Goal: Share content: Share content

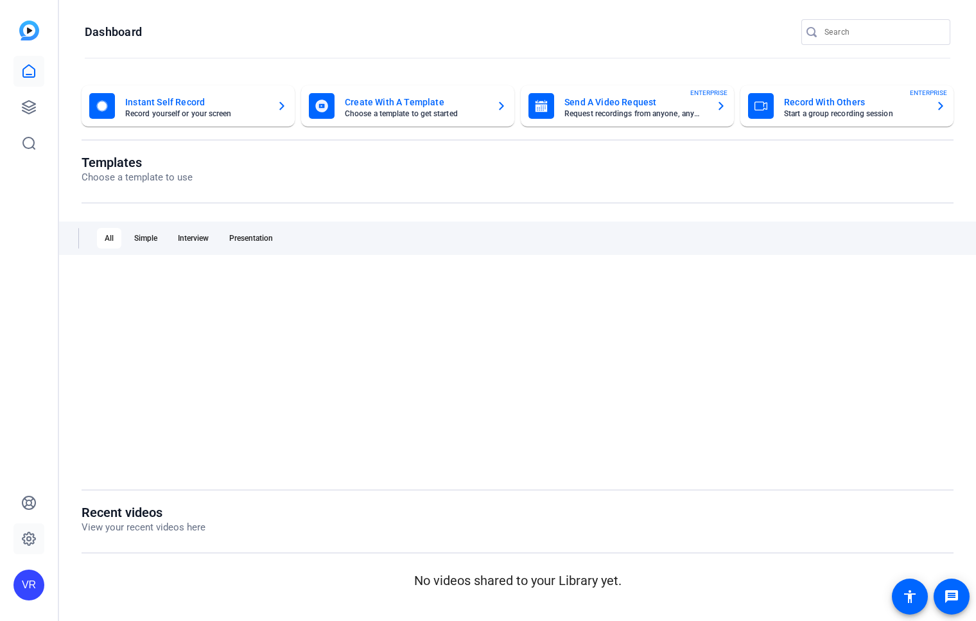
click at [27, 545] on icon at bounding box center [28, 538] width 15 height 15
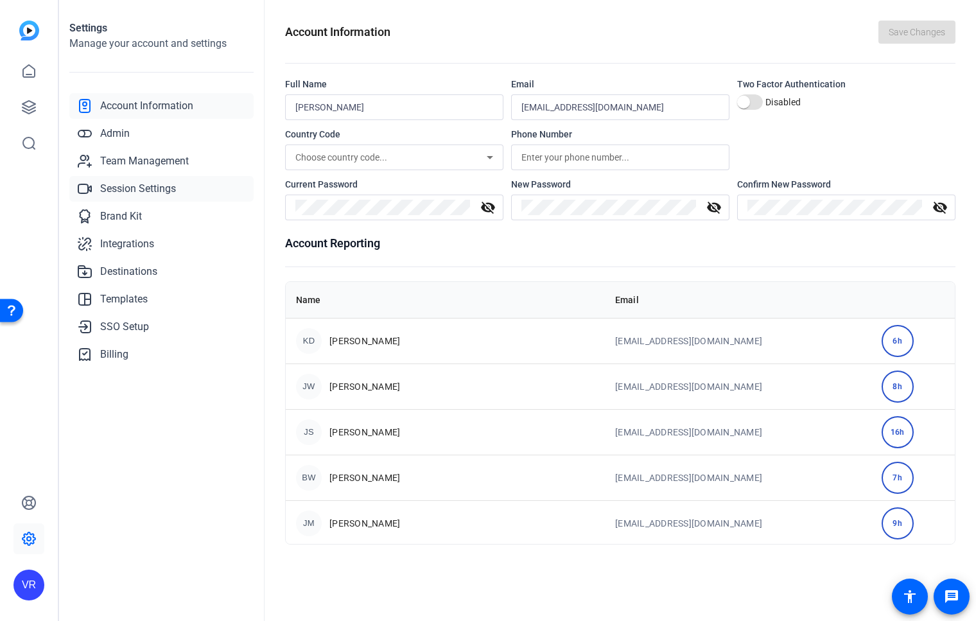
click at [181, 182] on link "Session Settings" at bounding box center [161, 189] width 184 height 26
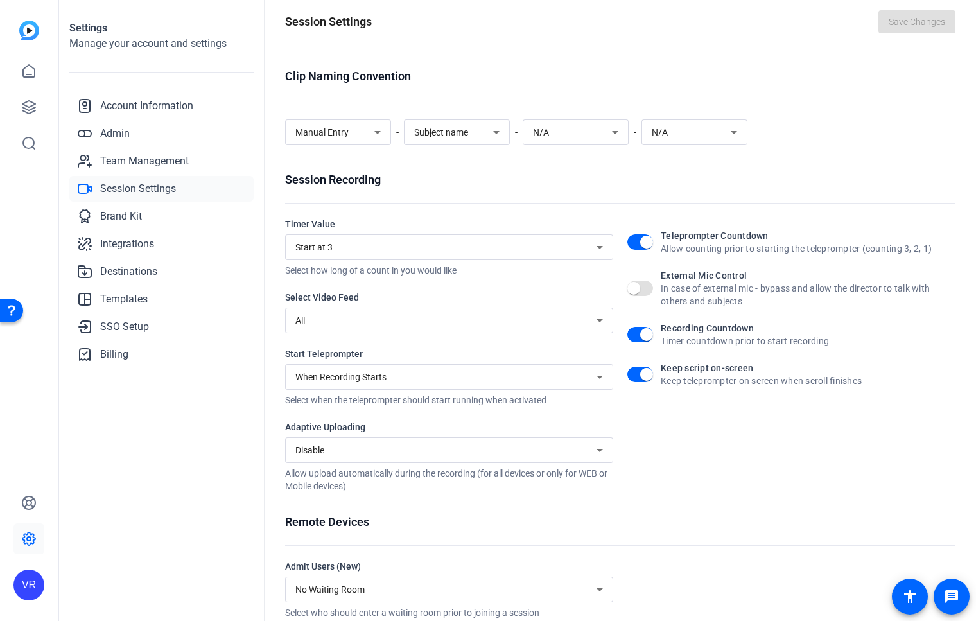
scroll to position [17, 0]
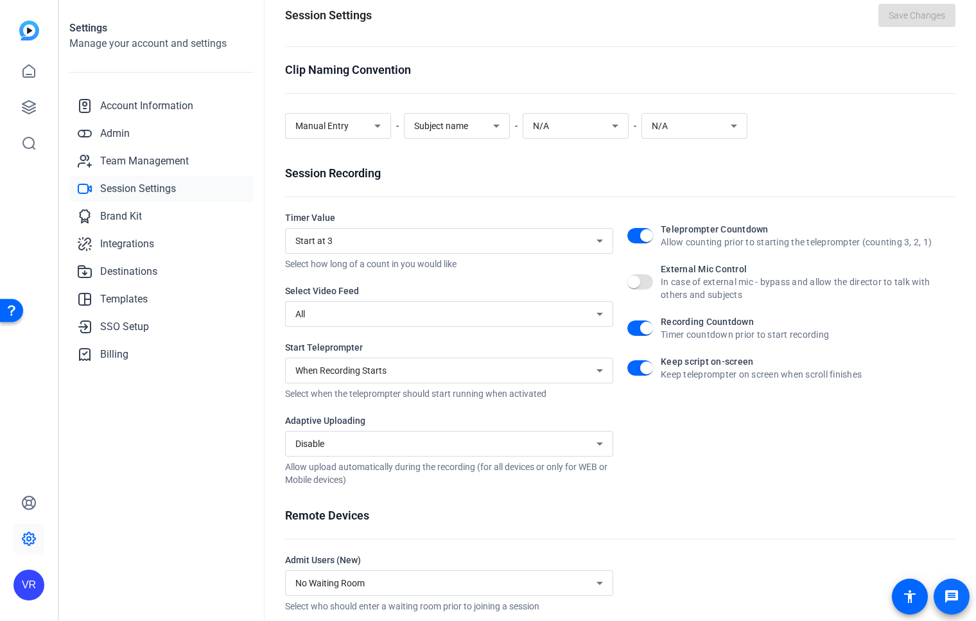
click at [945, 593] on mat-icon "message" at bounding box center [951, 596] width 15 height 15
click at [900, 594] on span at bounding box center [910, 596] width 31 height 31
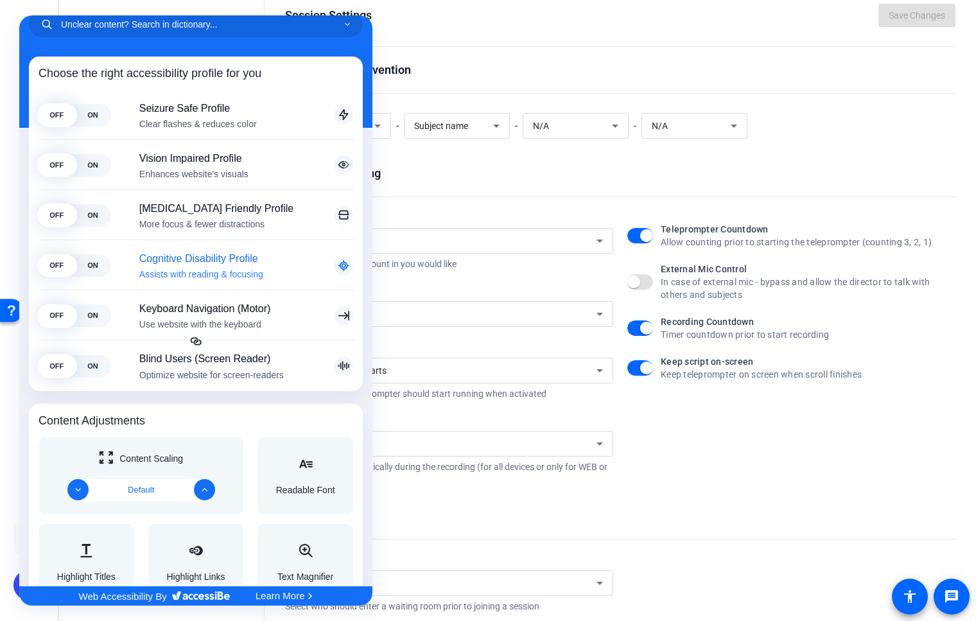
scroll to position [0, 0]
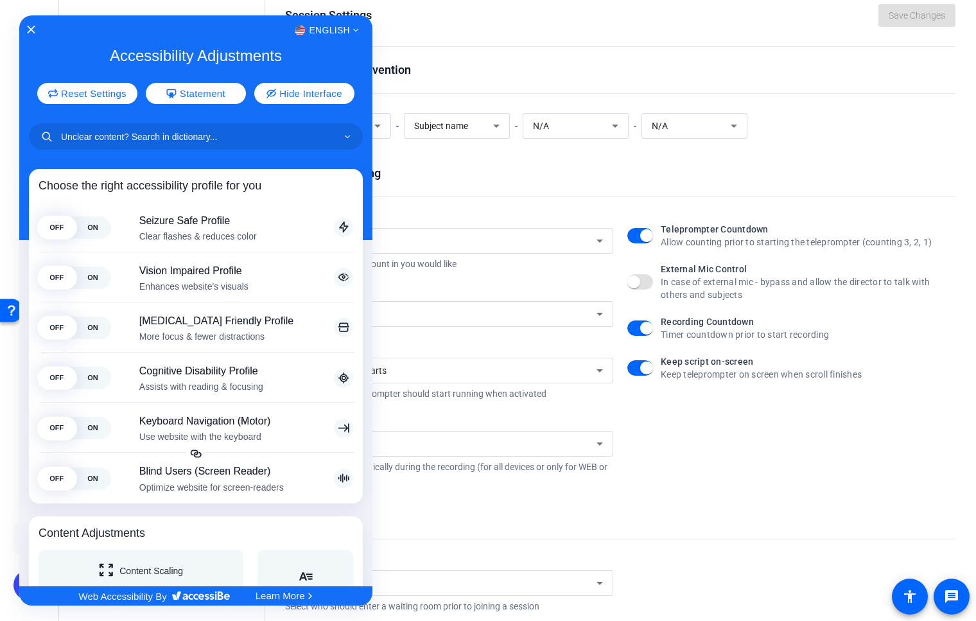
click at [36, 27] on div "English" at bounding box center [195, 30] width 353 height 17
click at [29, 27] on icon "Close Accessibility Interface" at bounding box center [31, 29] width 9 height 9
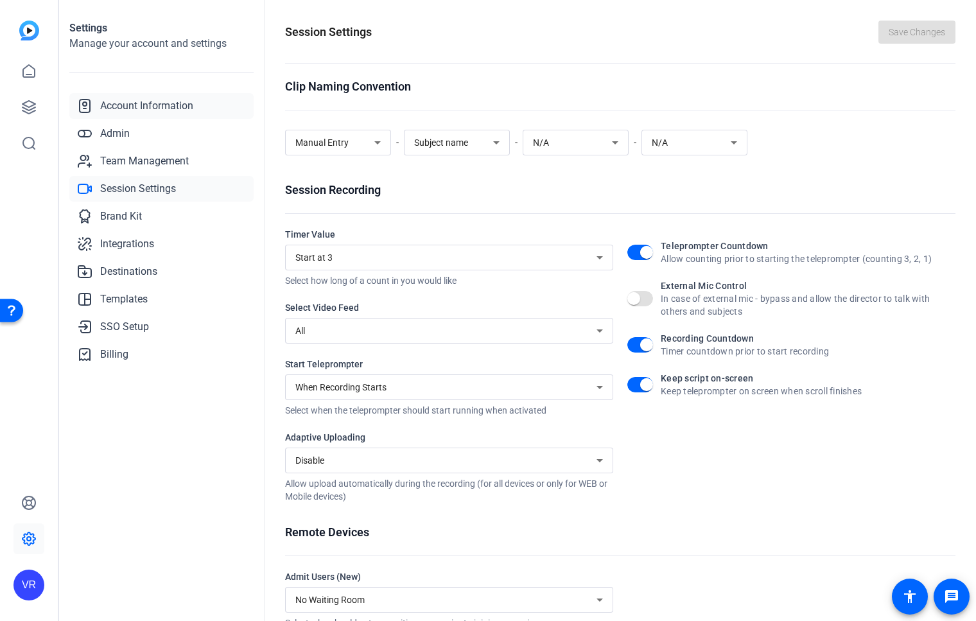
click at [161, 105] on span "Account Information" at bounding box center [146, 105] width 93 height 15
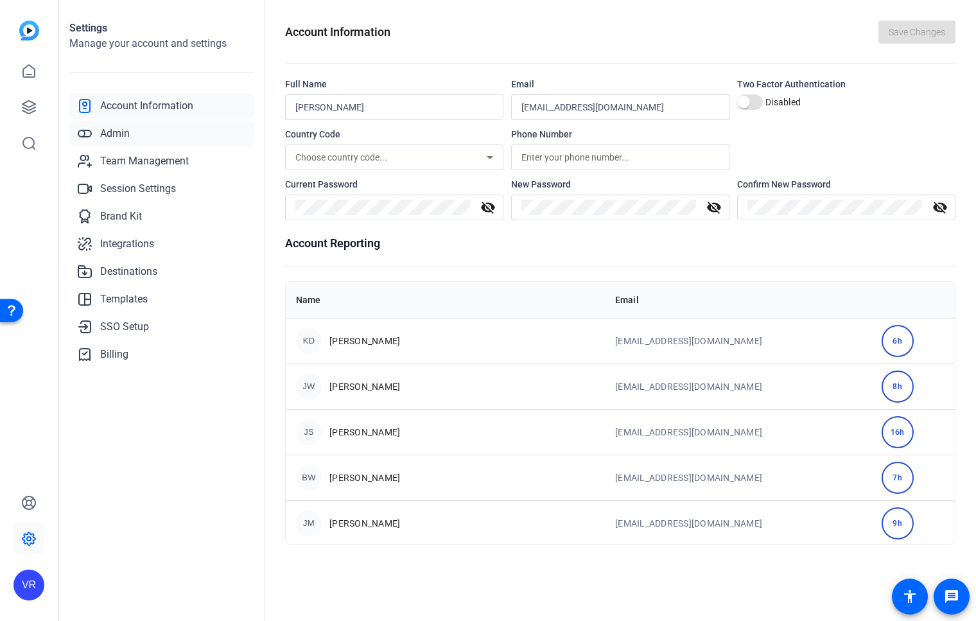
click at [150, 136] on link "Admin" at bounding box center [161, 134] width 184 height 26
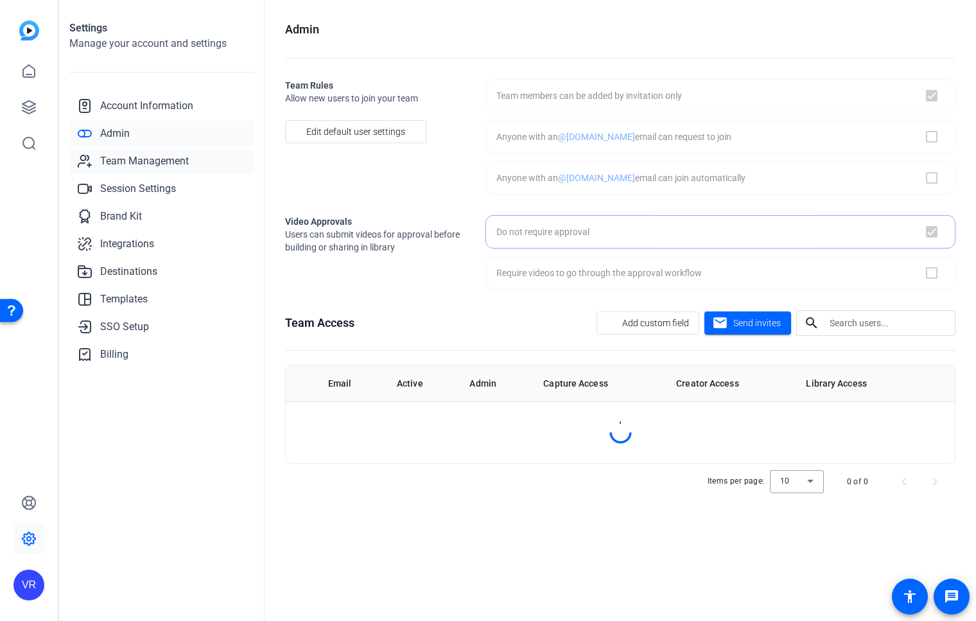
checkbox input "true"
click at [155, 157] on span "Team Management" at bounding box center [144, 161] width 89 height 15
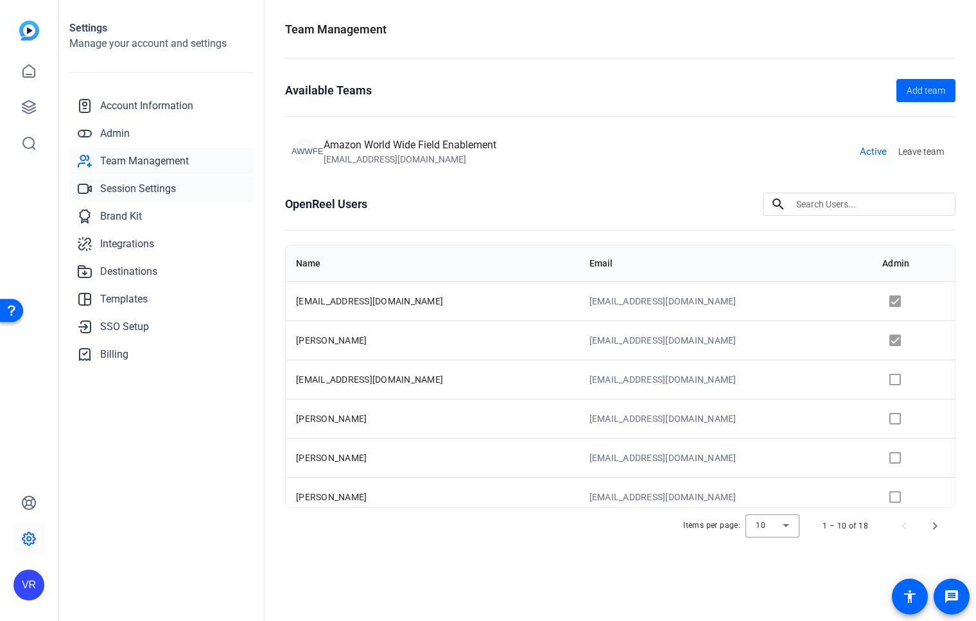
click at [151, 190] on span "Session Settings" at bounding box center [138, 188] width 76 height 15
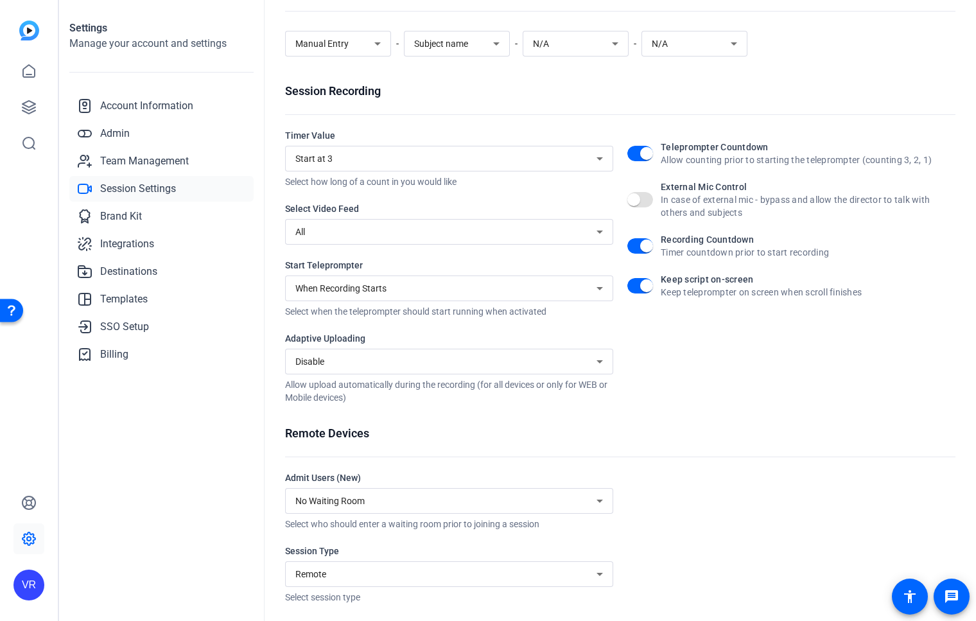
scroll to position [98, 0]
click at [153, 281] on link "Destinations" at bounding box center [161, 272] width 184 height 26
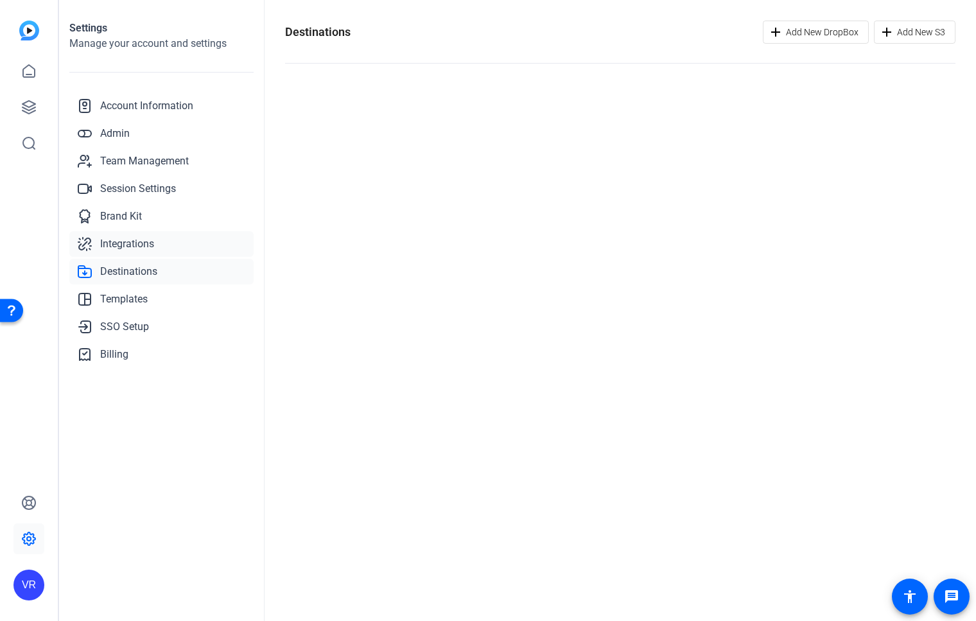
click at [154, 254] on link "Integrations" at bounding box center [161, 244] width 184 height 26
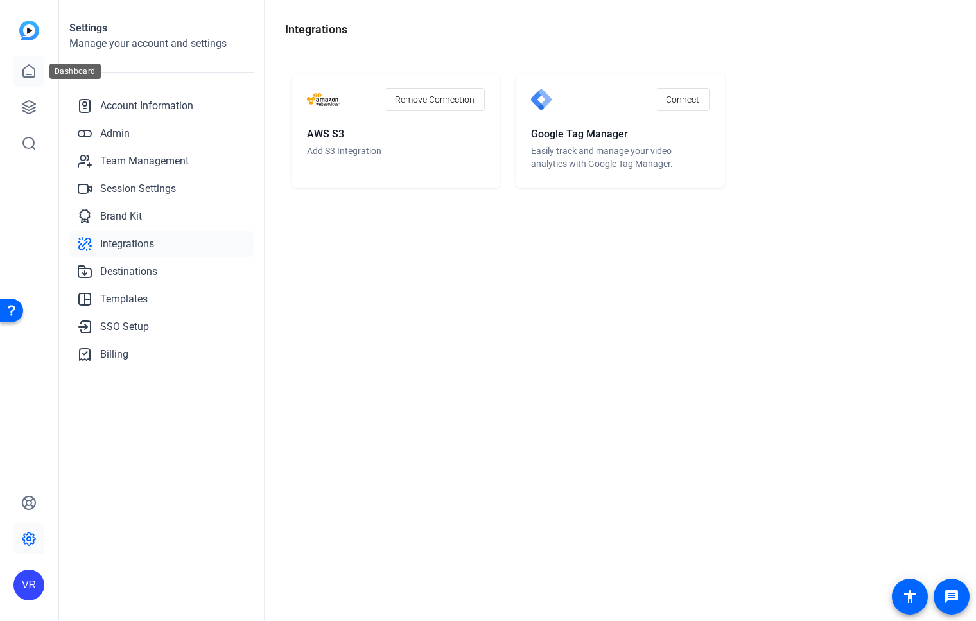
click at [31, 71] on icon at bounding box center [28, 71] width 15 height 15
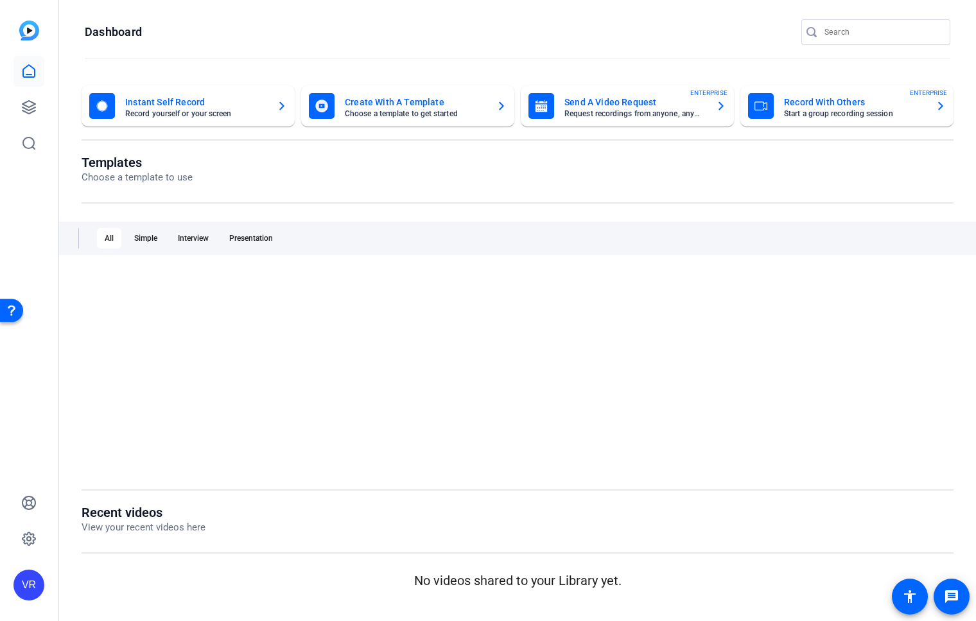
click at [599, 105] on mat-card-title "Send A Video Request" at bounding box center [635, 101] width 141 height 15
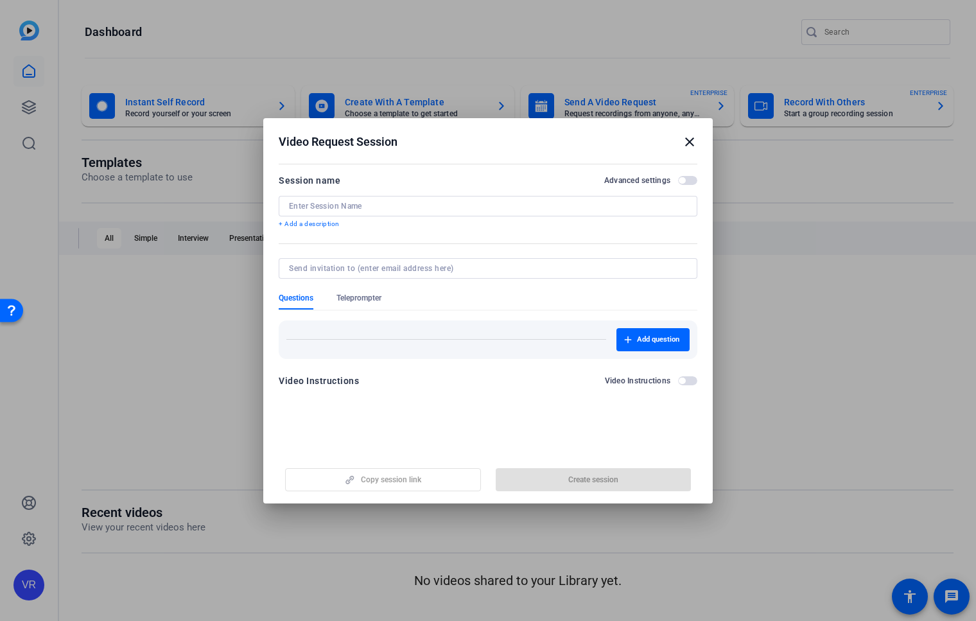
click at [364, 476] on div "Copy session link Create session" at bounding box center [488, 475] width 419 height 33
click at [406, 201] on input at bounding box center [488, 206] width 398 height 10
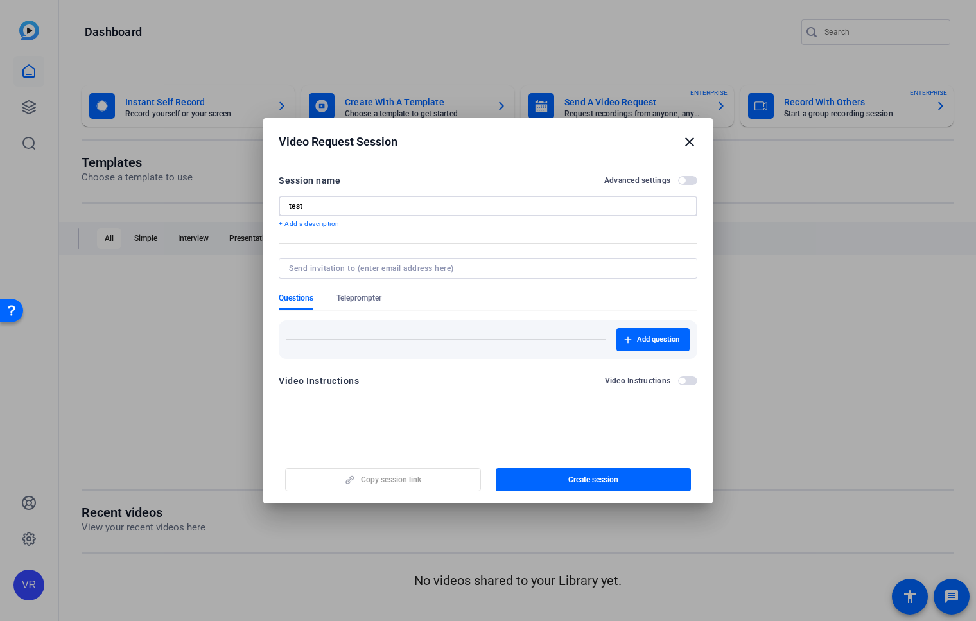
type input "test"
click at [377, 267] on input at bounding box center [485, 268] width 393 height 10
type input "[EMAIL_ADDRESS][DOMAIN_NAME]"
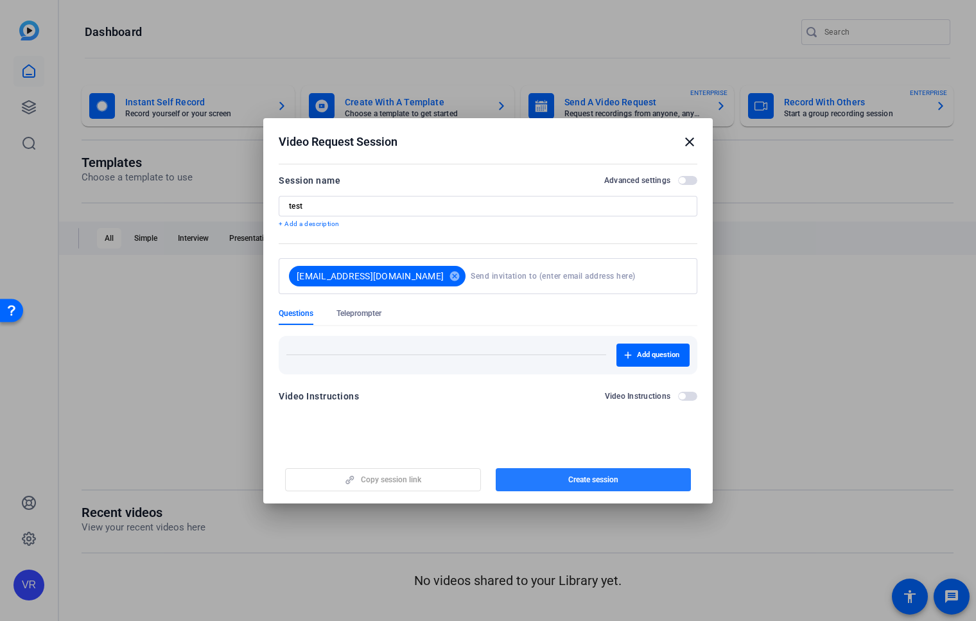
click at [580, 472] on span "button" at bounding box center [594, 479] width 196 height 31
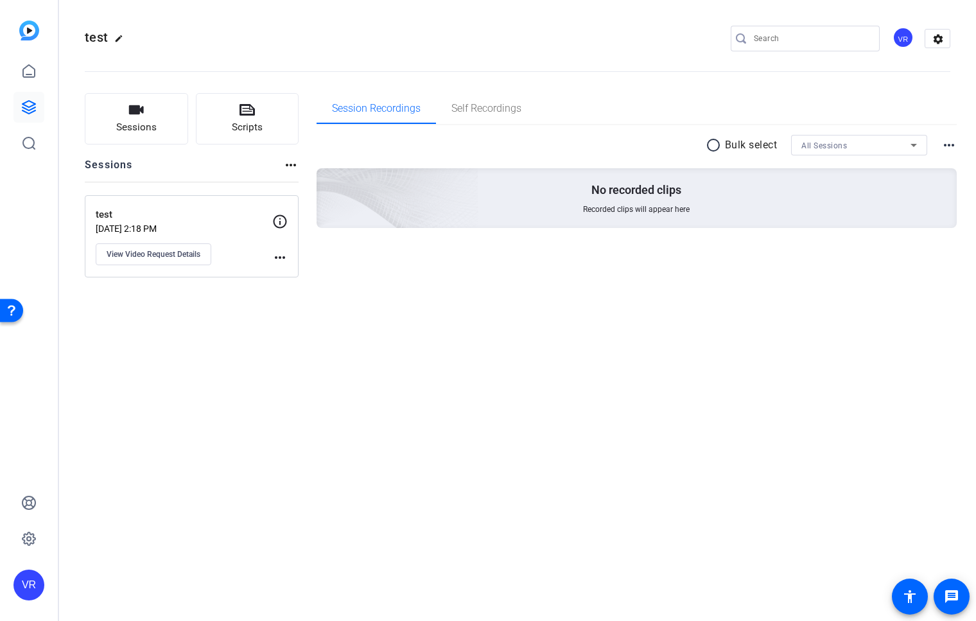
click at [277, 256] on mat-icon "more_horiz" at bounding box center [279, 257] width 15 height 15
click at [245, 253] on div at bounding box center [488, 310] width 976 height 621
click at [193, 251] on span "View Video Request Details" at bounding box center [154, 254] width 94 height 10
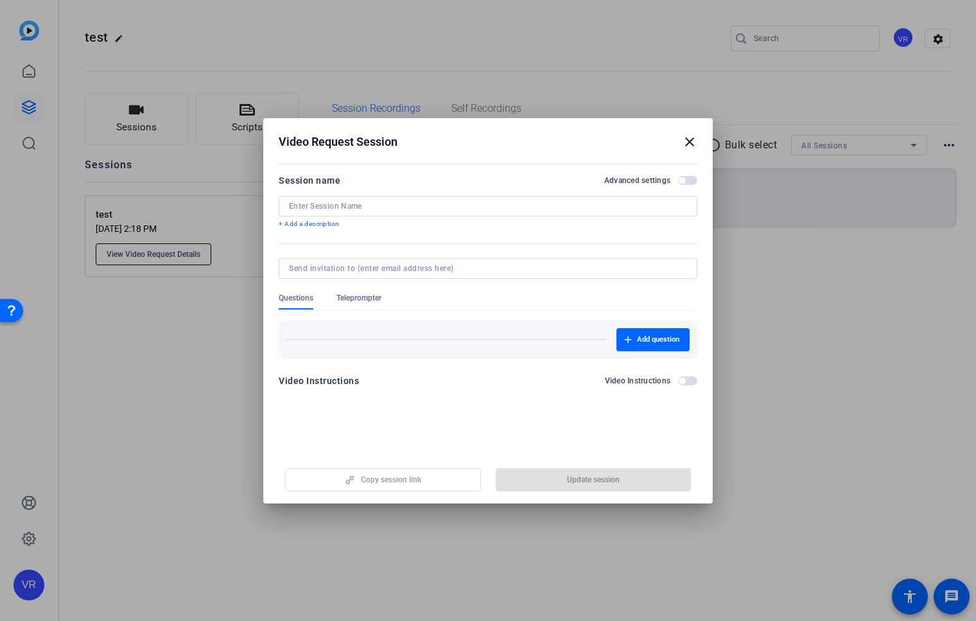
type input "test"
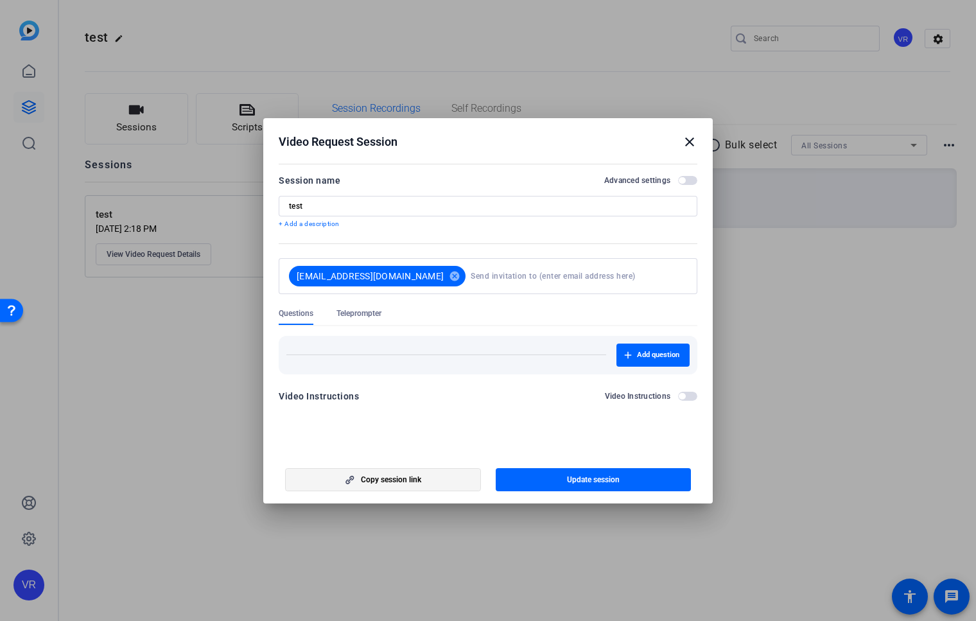
click at [397, 475] on span "Copy session link" at bounding box center [391, 480] width 60 height 10
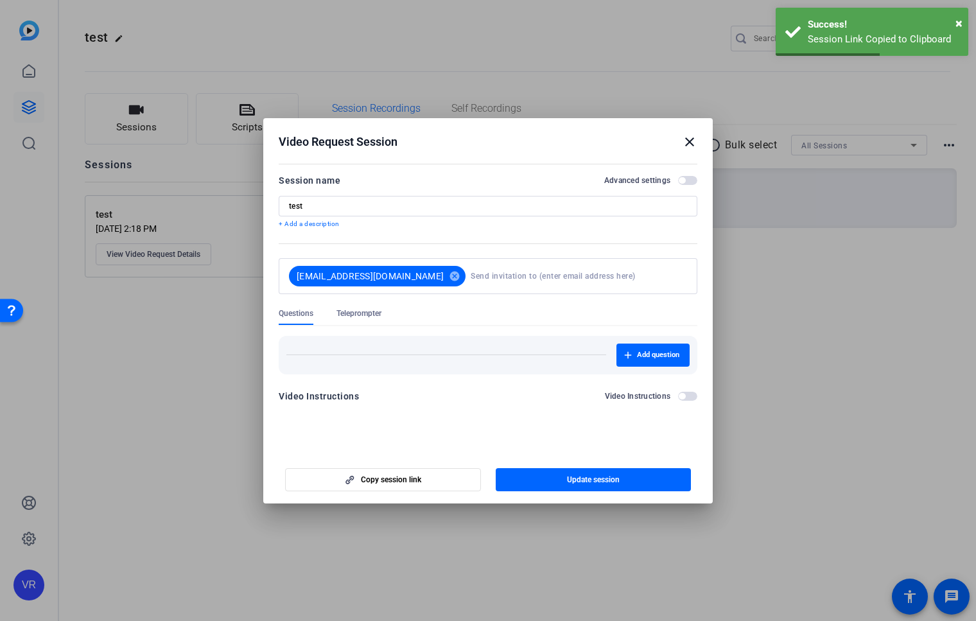
click at [687, 139] on mat-icon "close" at bounding box center [689, 141] width 15 height 15
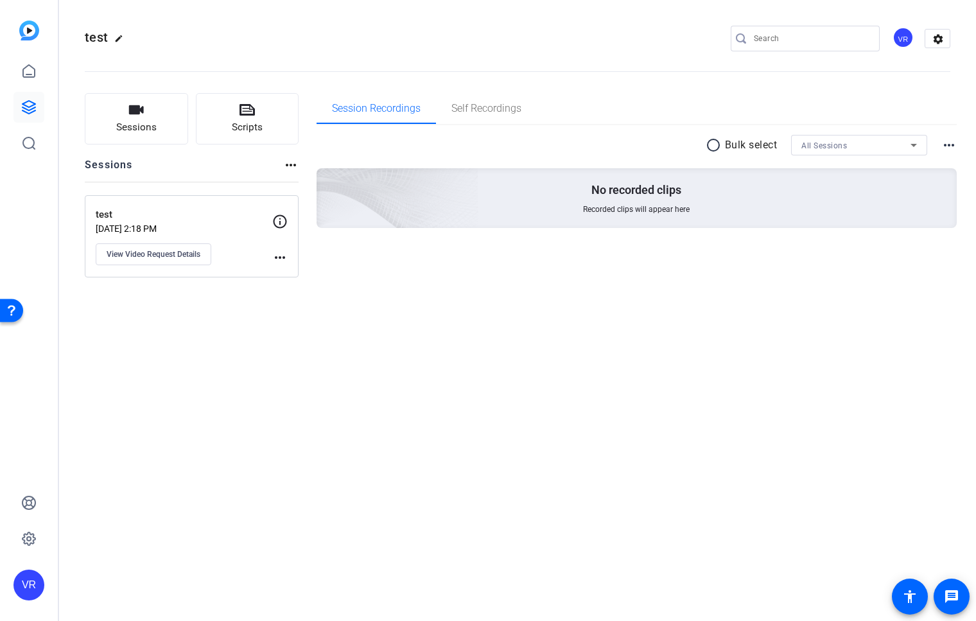
click at [275, 255] on mat-icon "more_horiz" at bounding box center [279, 257] width 15 height 15
click at [418, 264] on div at bounding box center [488, 310] width 976 height 621
click at [282, 250] on mat-icon "more_horiz" at bounding box center [279, 257] width 15 height 15
click at [307, 277] on span "Archive Session" at bounding box center [312, 275] width 58 height 15
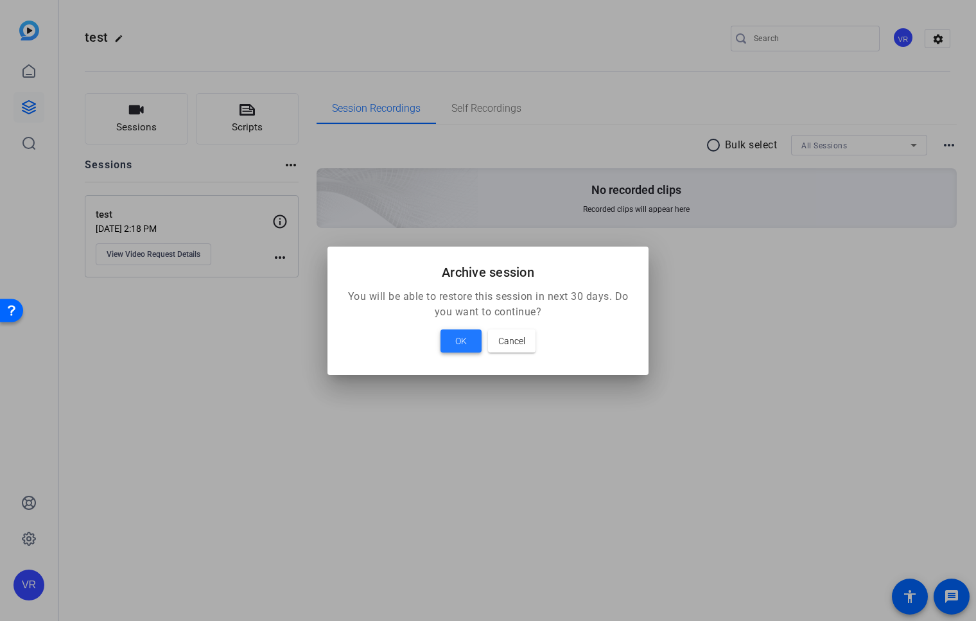
click at [457, 353] on span at bounding box center [461, 341] width 41 height 31
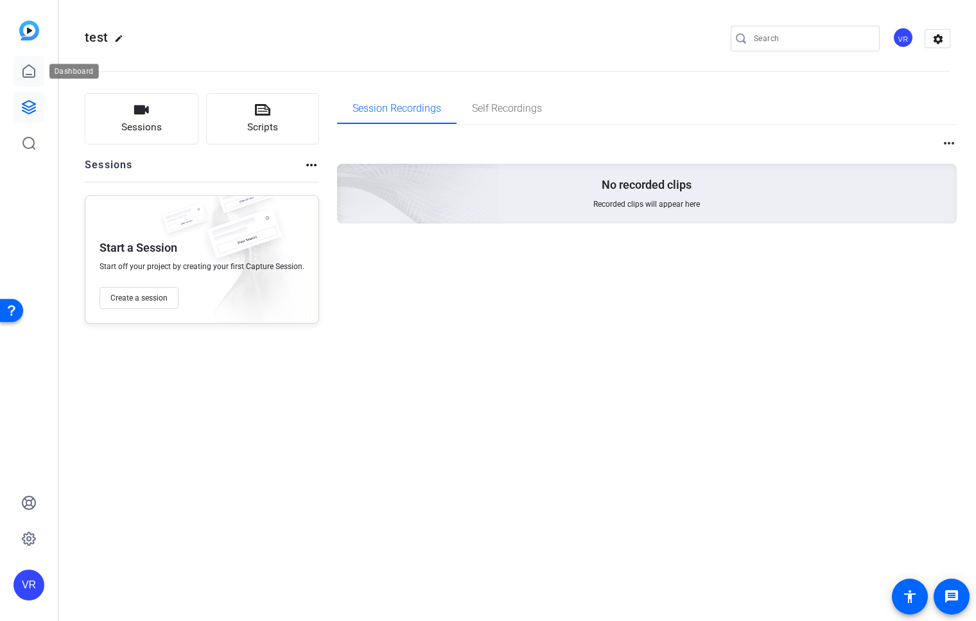
click at [26, 75] on icon at bounding box center [28, 71] width 15 height 15
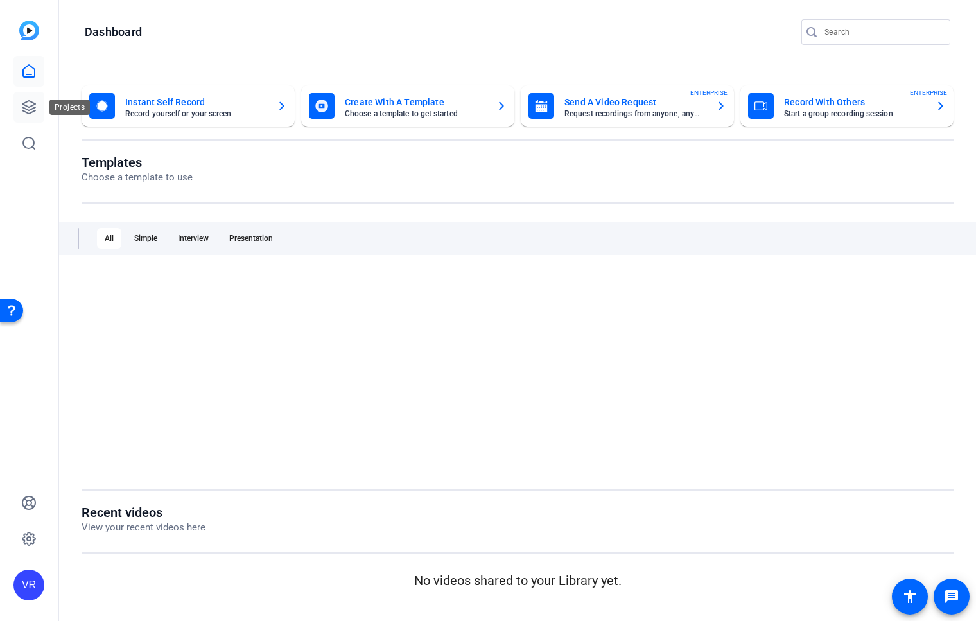
click at [28, 103] on icon at bounding box center [28, 107] width 15 height 15
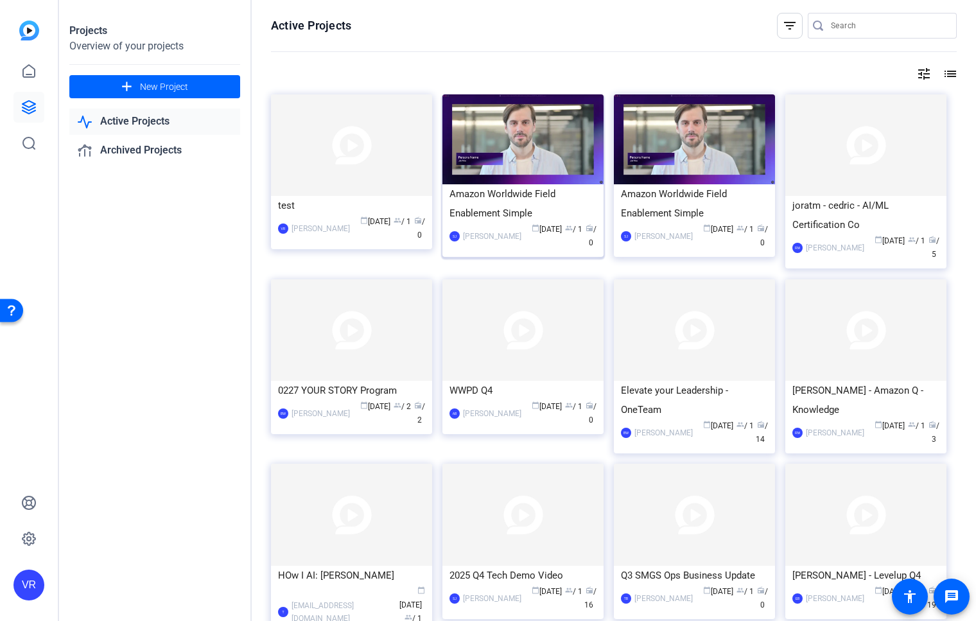
click at [523, 202] on div "Amazon Worldwide Field Enablement Simple" at bounding box center [523, 203] width 147 height 39
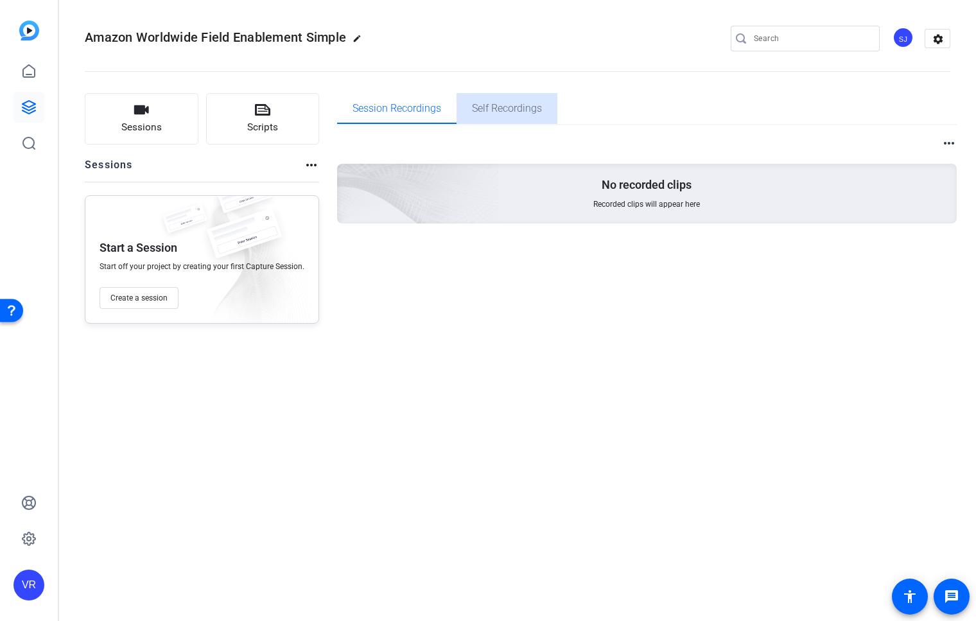
click at [492, 116] on span "Self Recordings" at bounding box center [507, 108] width 70 height 31
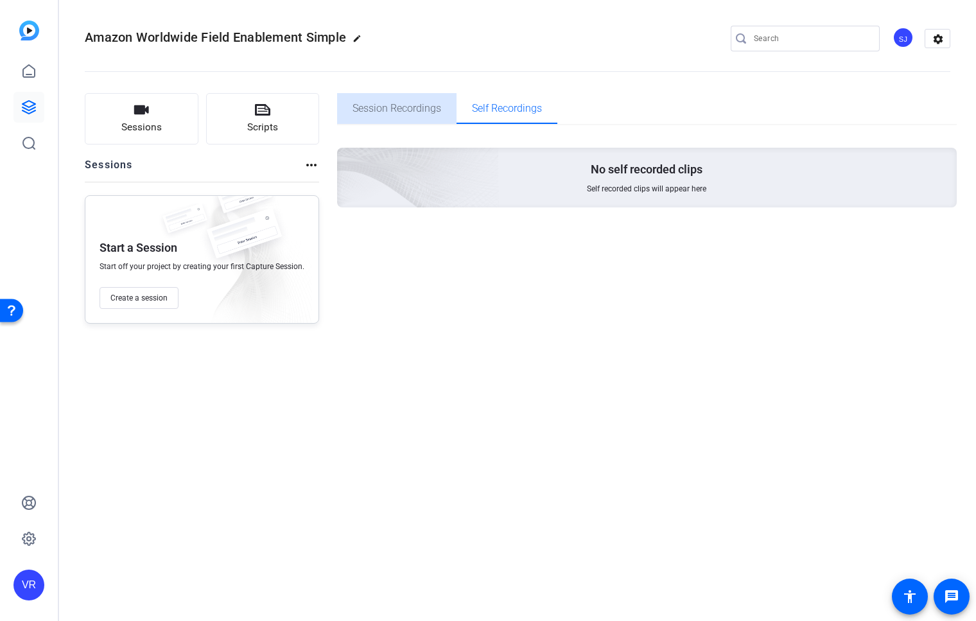
click at [414, 107] on span "Session Recordings" at bounding box center [397, 108] width 89 height 10
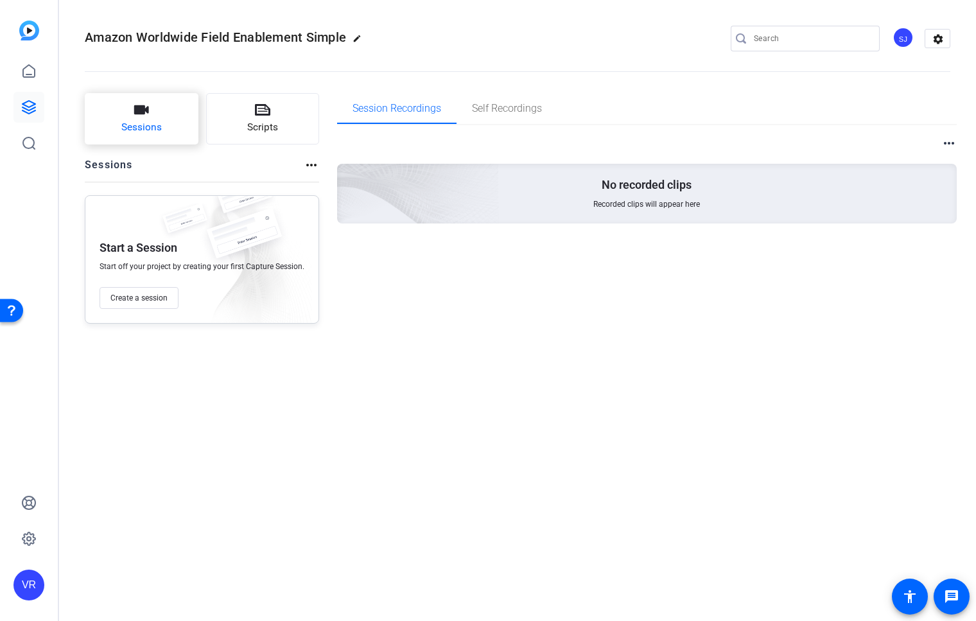
click at [130, 116] on button "Sessions" at bounding box center [142, 118] width 114 height 51
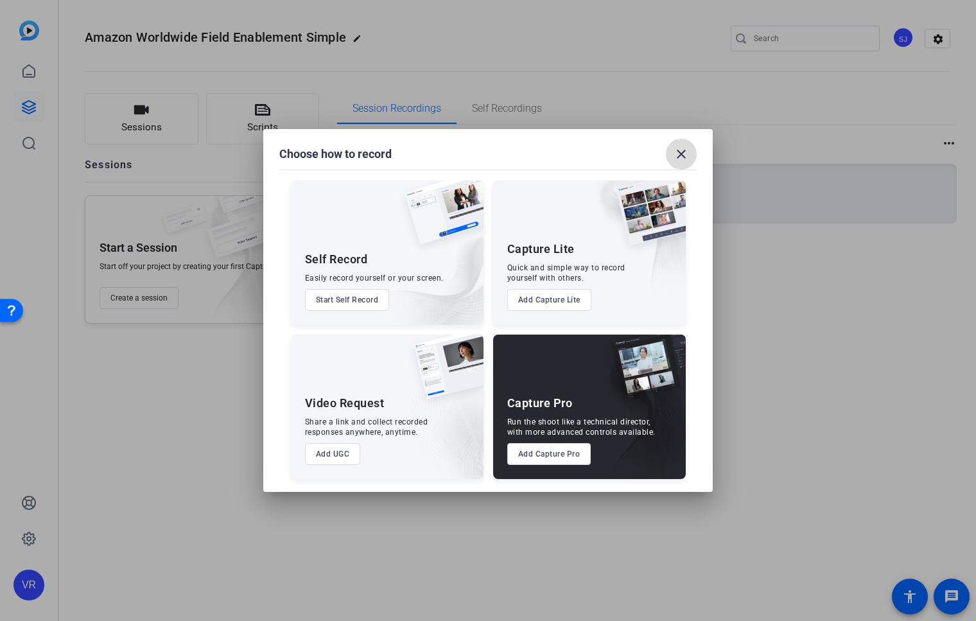
click at [685, 153] on mat-icon "close" at bounding box center [681, 153] width 15 height 15
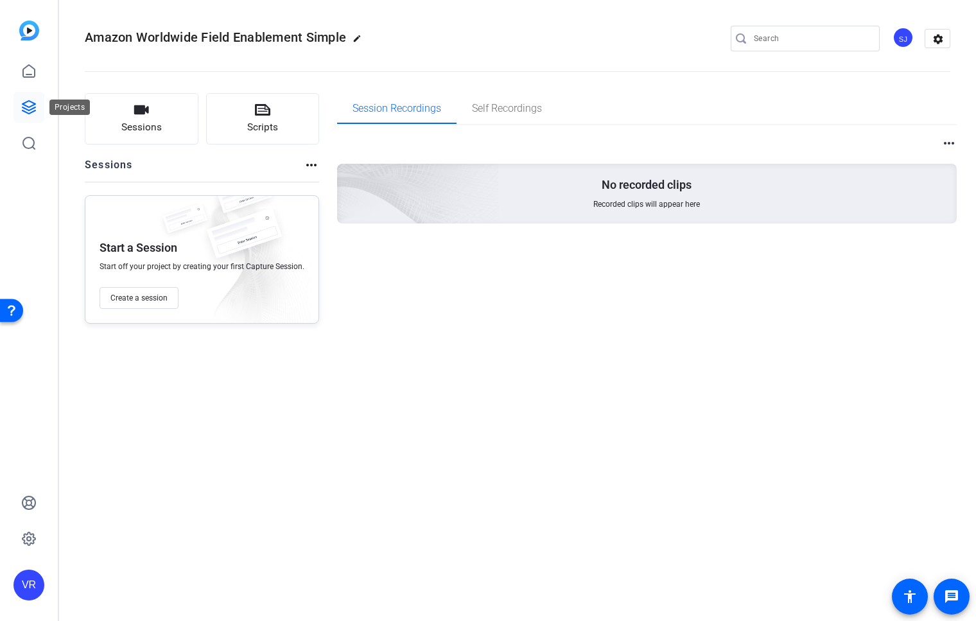
click at [31, 113] on icon at bounding box center [28, 107] width 15 height 15
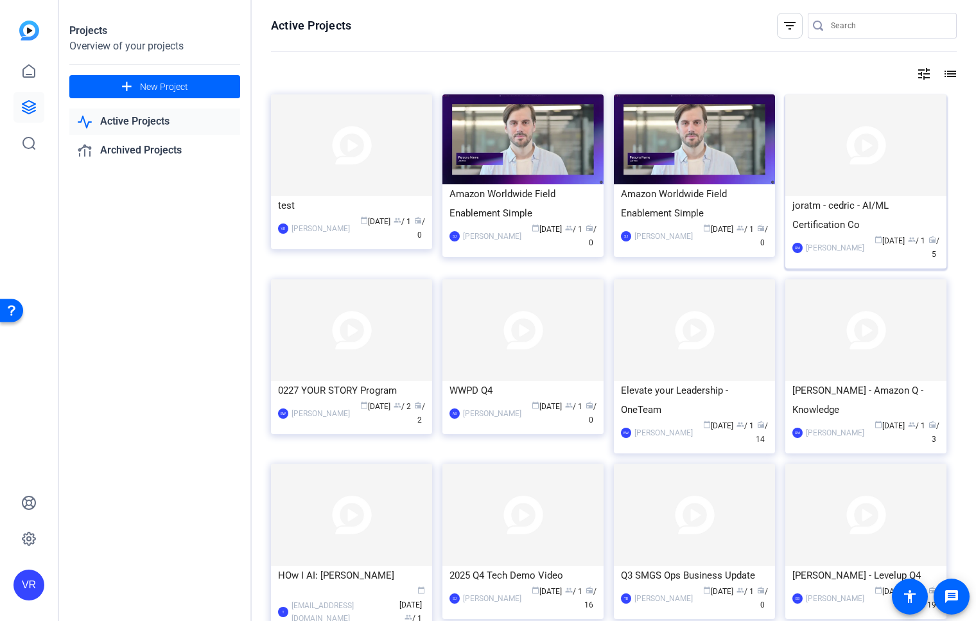
click at [872, 258] on div "calendar_today [DATE] group / 1 radio / 5" at bounding box center [905, 247] width 69 height 27
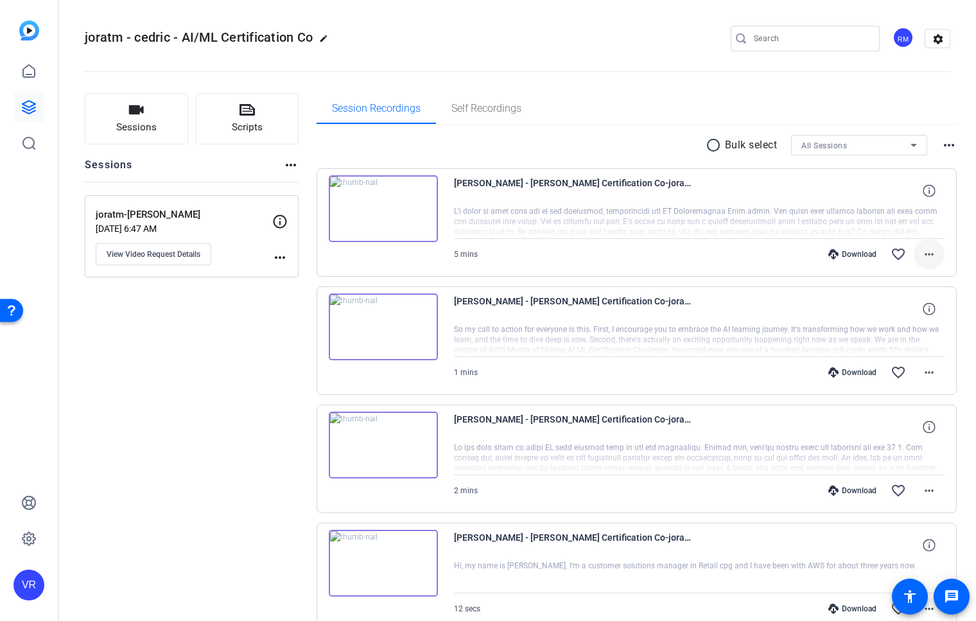
click at [927, 251] on mat-icon "more_horiz" at bounding box center [929, 254] width 15 height 15
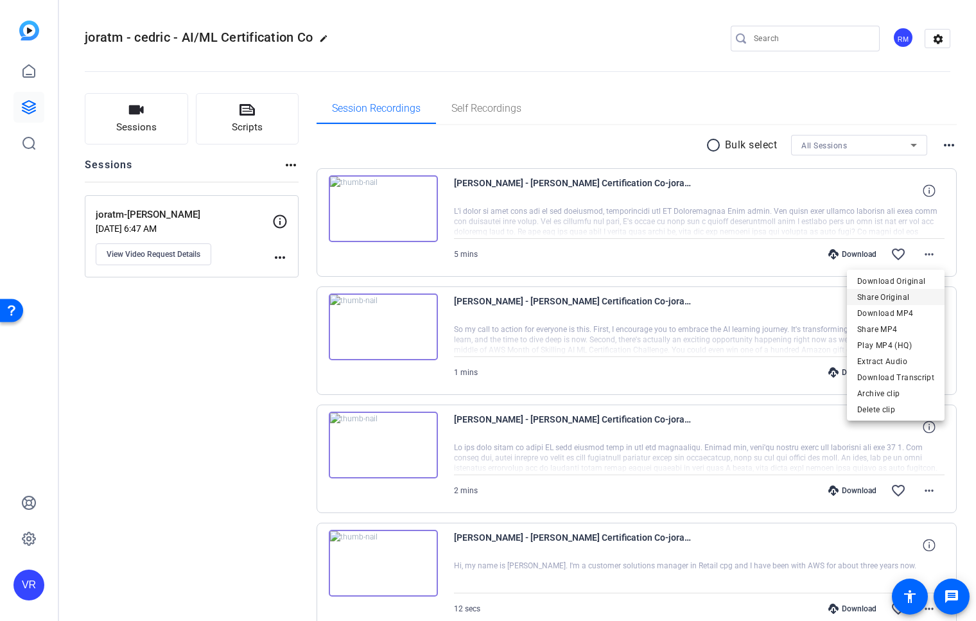
click at [918, 295] on span "Share Original" at bounding box center [895, 297] width 77 height 15
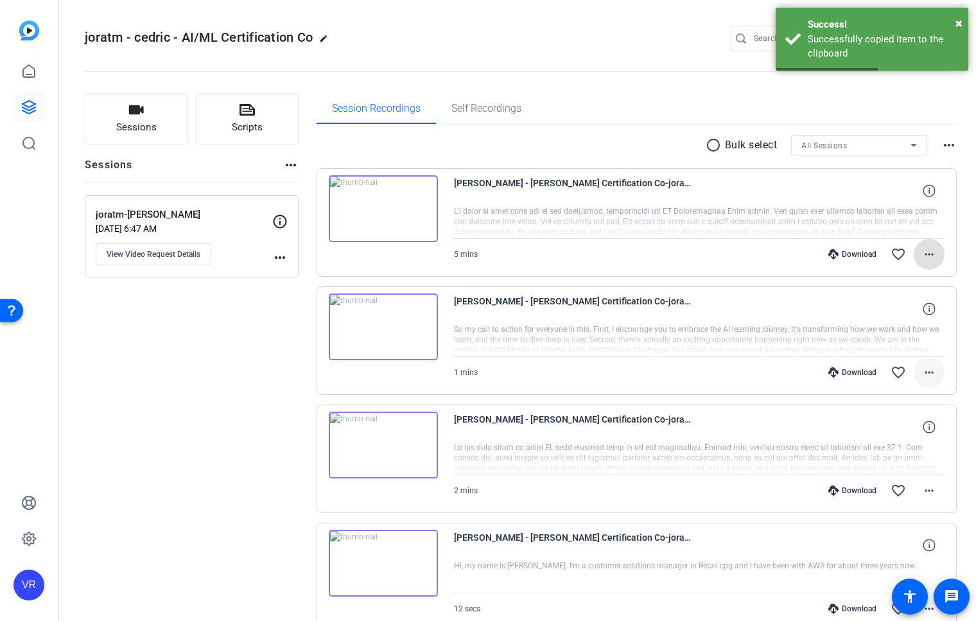
click at [929, 371] on mat-icon "more_horiz" at bounding box center [929, 372] width 15 height 15
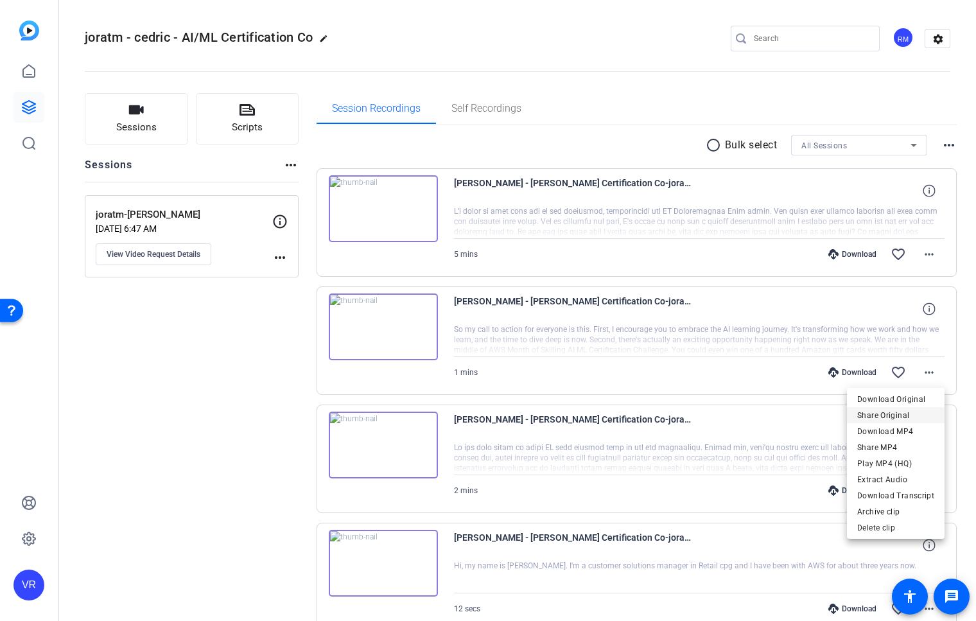
click at [911, 411] on span "Share Original" at bounding box center [895, 415] width 77 height 15
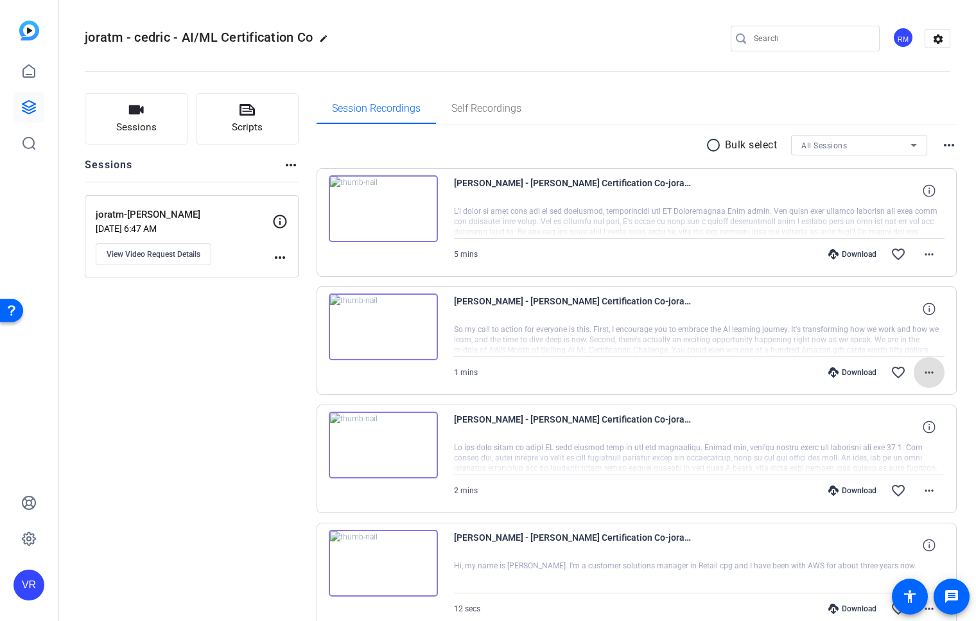
click at [927, 374] on mat-icon "more_horiz" at bounding box center [929, 372] width 15 height 15
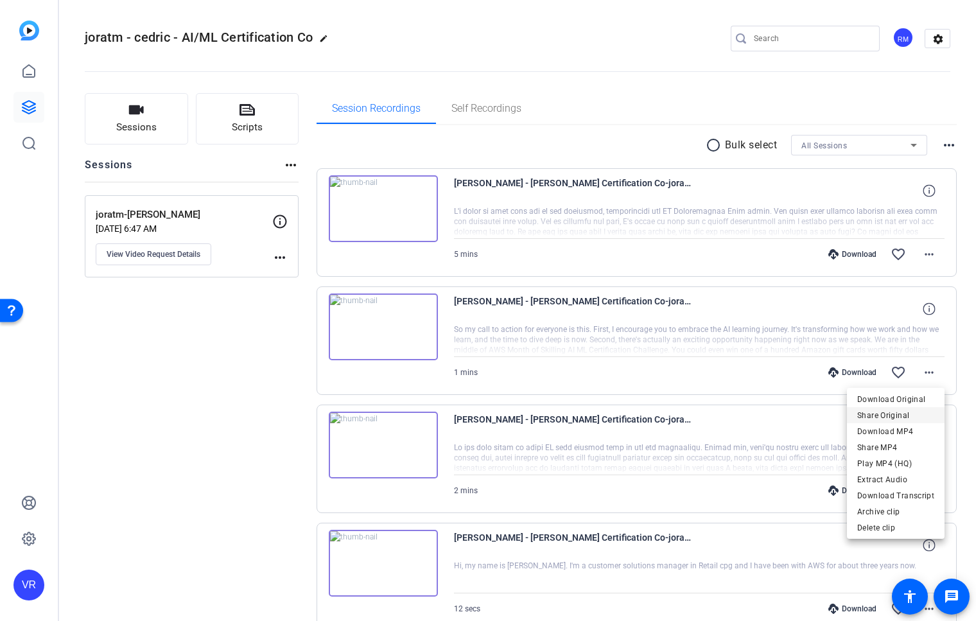
click at [897, 414] on span "Share Original" at bounding box center [895, 415] width 77 height 15
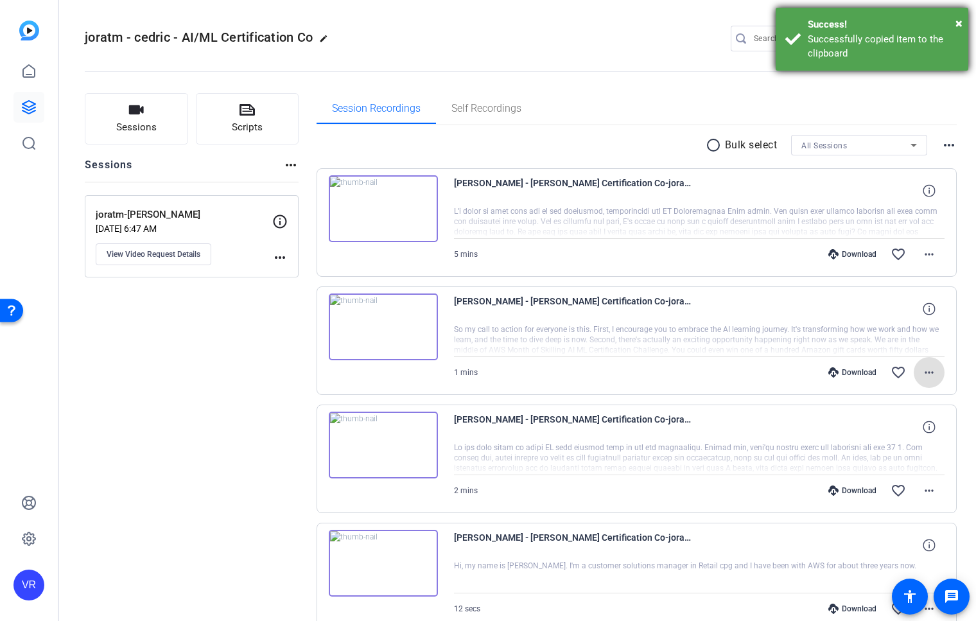
click at [903, 28] on div "Success!" at bounding box center [883, 24] width 151 height 15
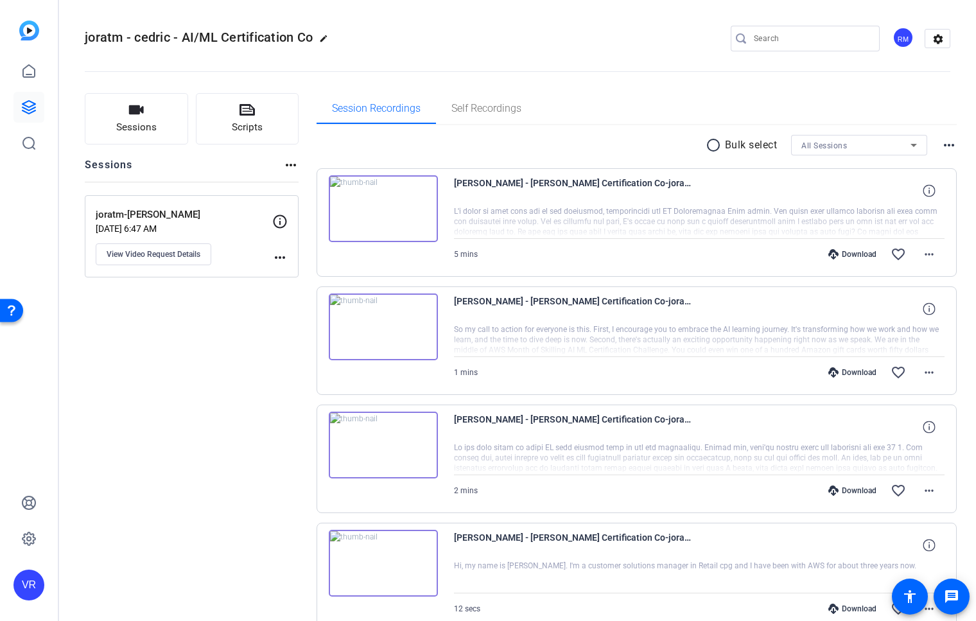
click at [407, 69] on openreel-divider-bar at bounding box center [518, 67] width 866 height 39
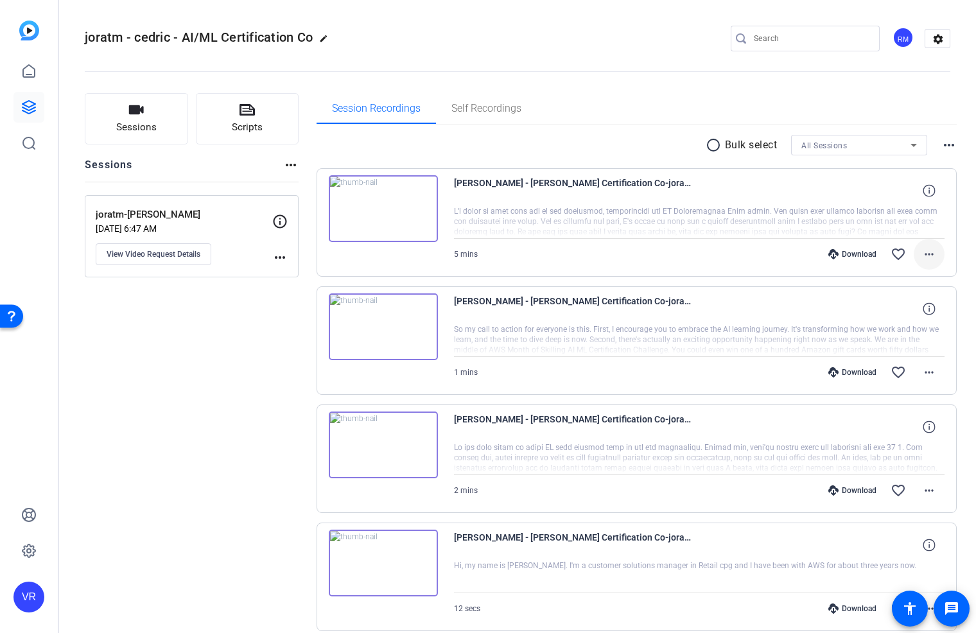
click at [929, 255] on mat-icon "more_horiz" at bounding box center [929, 254] width 15 height 15
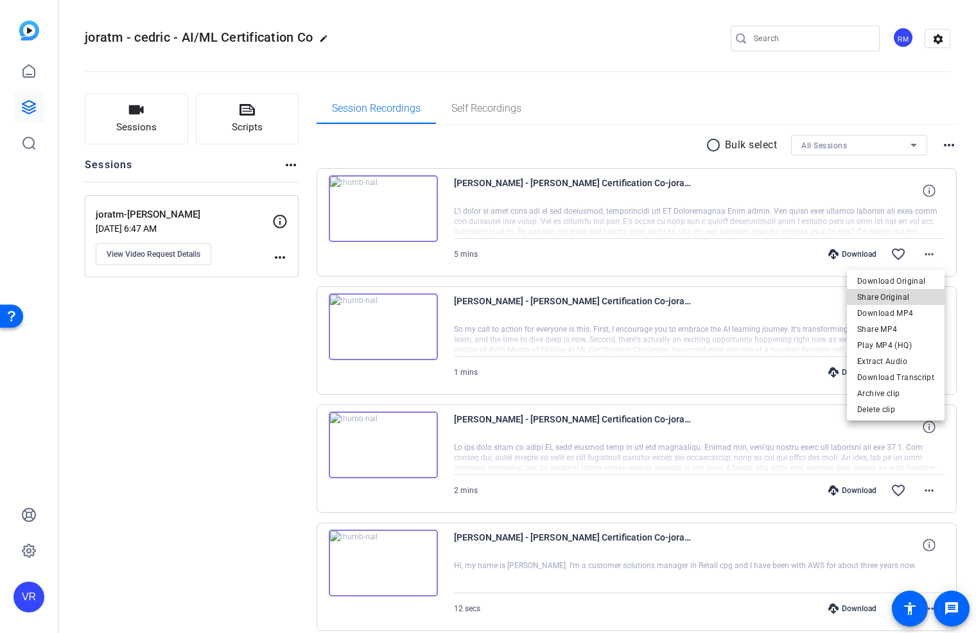
click at [902, 292] on span "Share Original" at bounding box center [895, 297] width 77 height 15
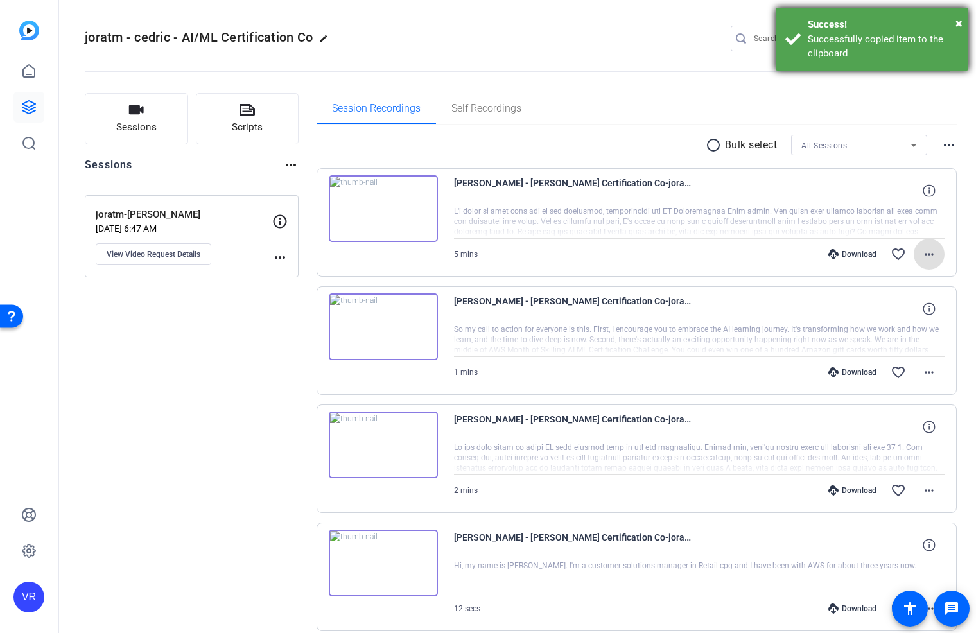
click at [866, 45] on div "Successfully copied item to the clipboard" at bounding box center [883, 46] width 151 height 29
